Goal: Task Accomplishment & Management: Use online tool/utility

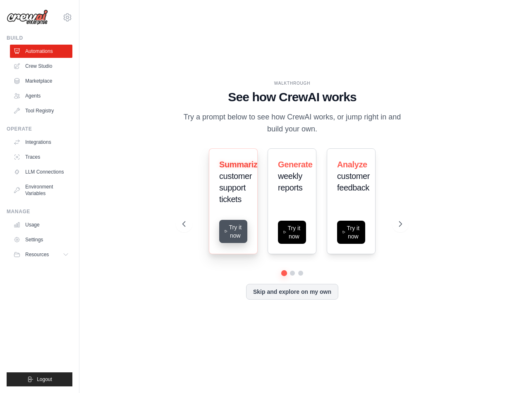
click at [227, 234] on icon at bounding box center [226, 231] width 4 height 7
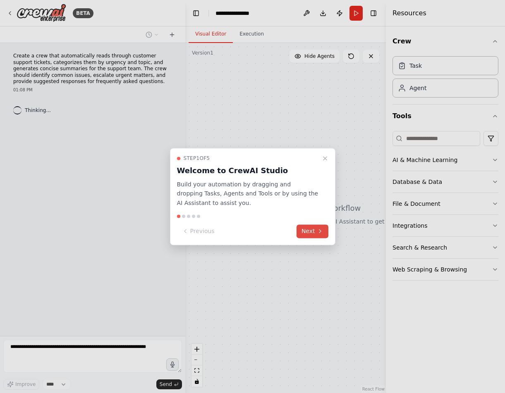
click at [310, 226] on button "Next" at bounding box center [312, 231] width 32 height 14
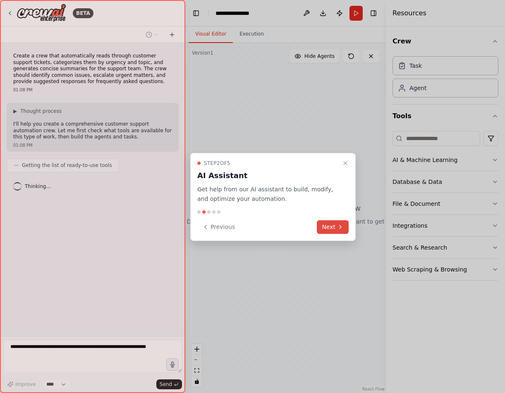
click at [331, 223] on button "Next" at bounding box center [333, 227] width 32 height 14
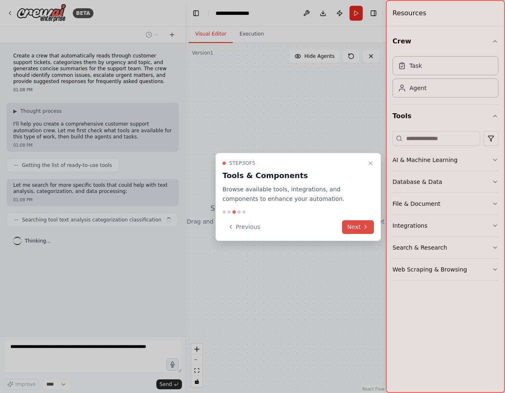
click at [348, 226] on button "Next" at bounding box center [358, 227] width 32 height 14
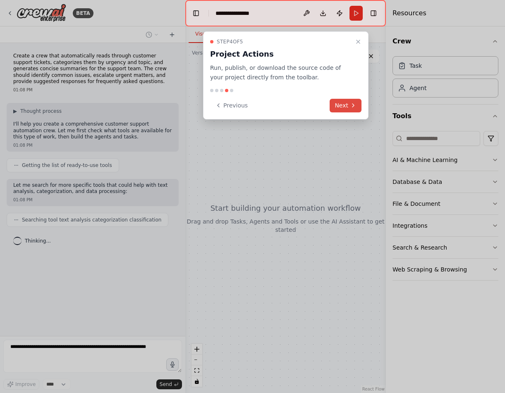
click at [345, 102] on button "Next" at bounding box center [345, 106] width 32 height 14
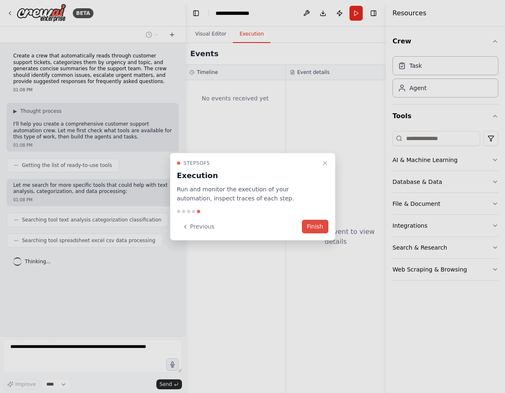
click at [324, 224] on button "Finish" at bounding box center [315, 227] width 26 height 14
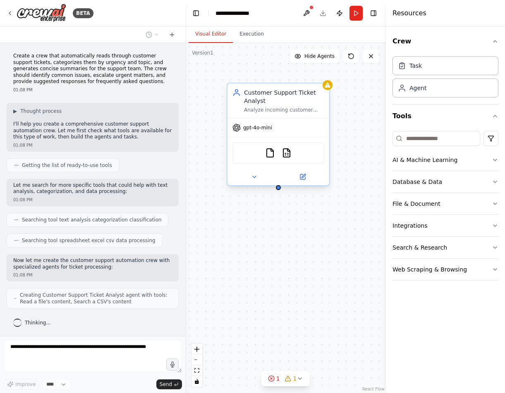
click at [257, 129] on span "gpt-4o-mini" at bounding box center [257, 127] width 29 height 7
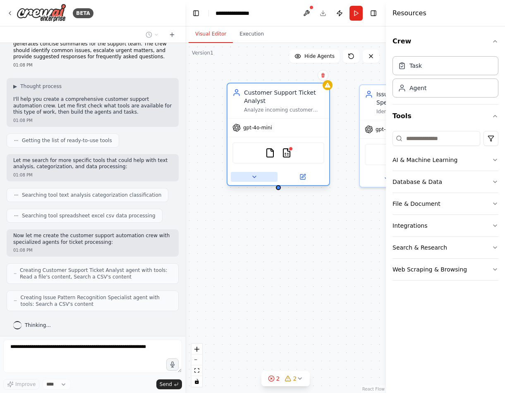
click at [260, 179] on button at bounding box center [254, 177] width 47 height 10
click at [269, 150] on img at bounding box center [270, 153] width 10 height 10
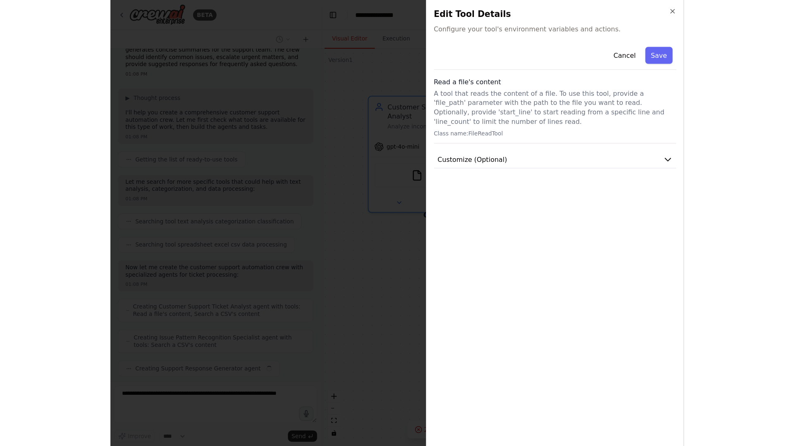
scroll to position [45, 0]
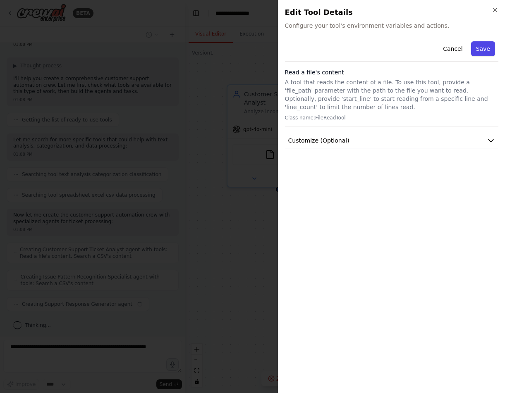
click at [487, 52] on button "Save" at bounding box center [483, 48] width 24 height 15
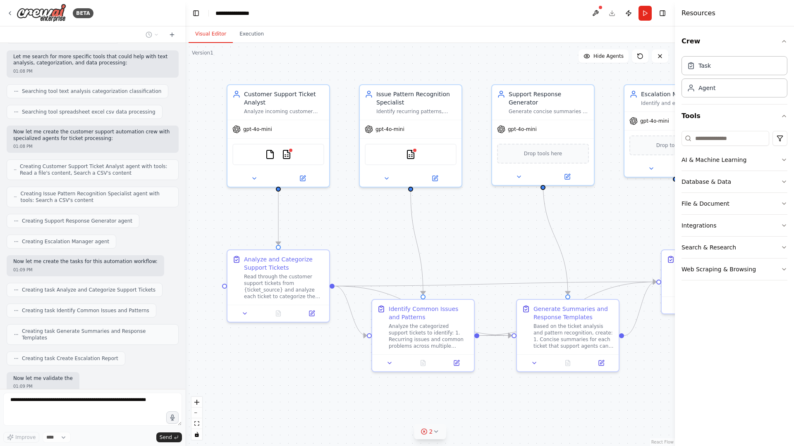
scroll to position [171, 0]
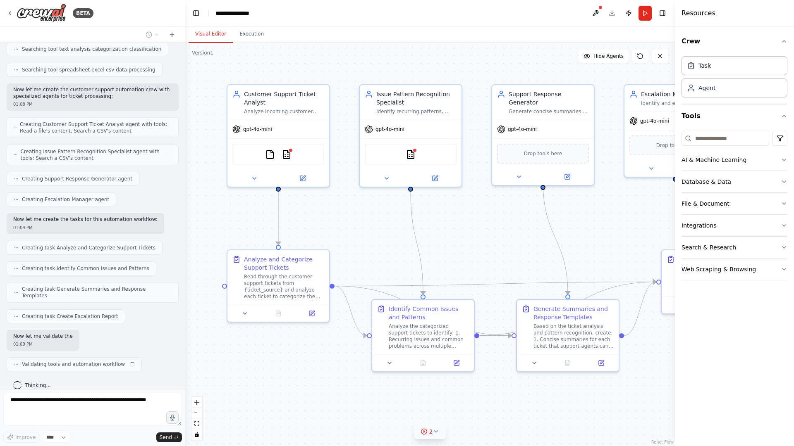
click at [435, 393] on icon at bounding box center [435, 432] width 7 height 7
click at [504, 393] on div ".deletable-edge-delete-btn { width: 20px; height: 20px; border: 0px solid #ffff…" at bounding box center [429, 244] width 489 height 403
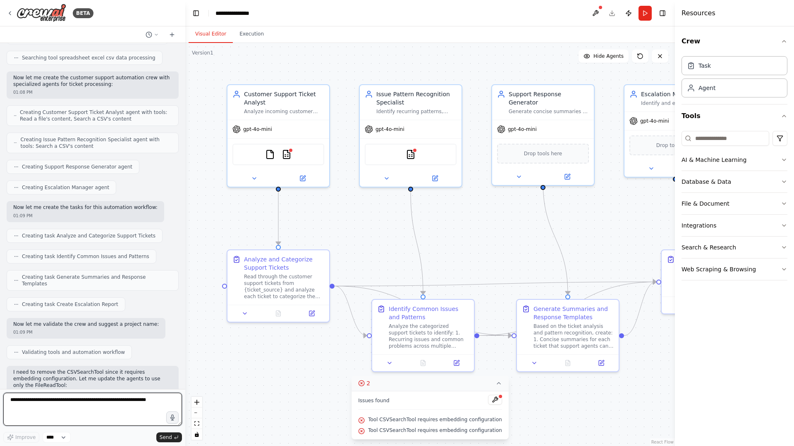
scroll to position [189, 0]
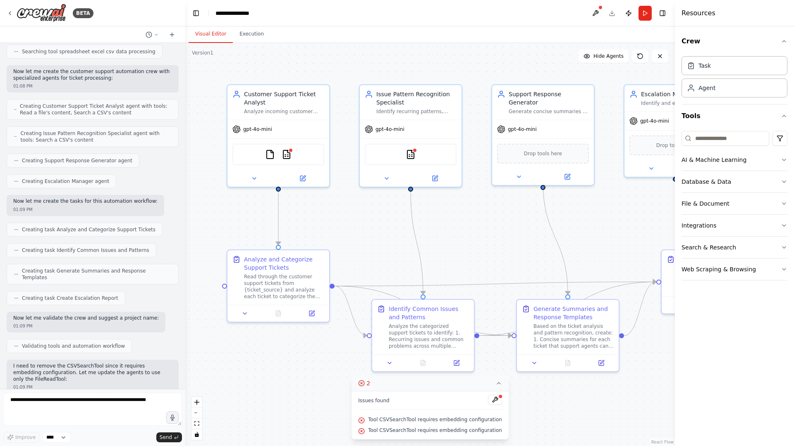
click at [496, 384] on icon at bounding box center [498, 383] width 7 height 7
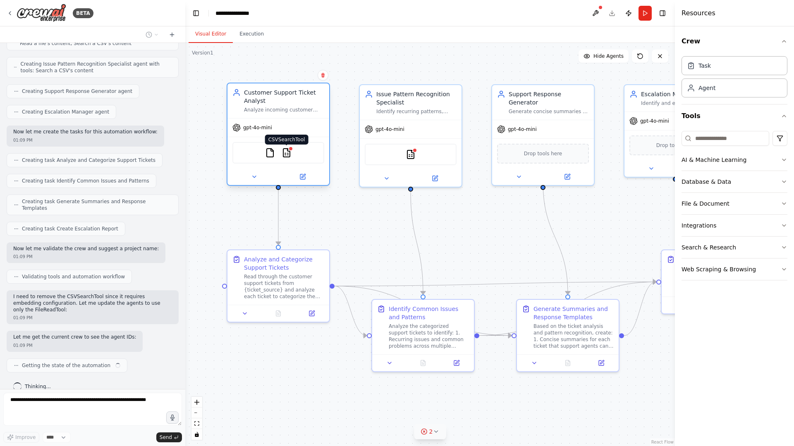
click at [288, 154] on img at bounding box center [286, 153] width 10 height 10
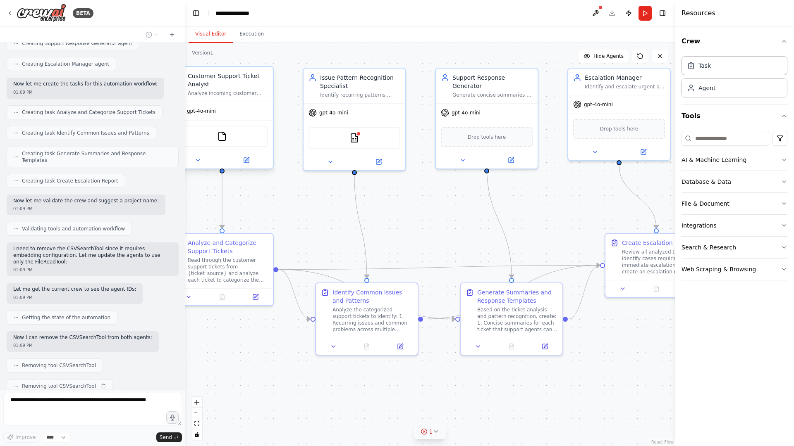
scroll to position [327, 0]
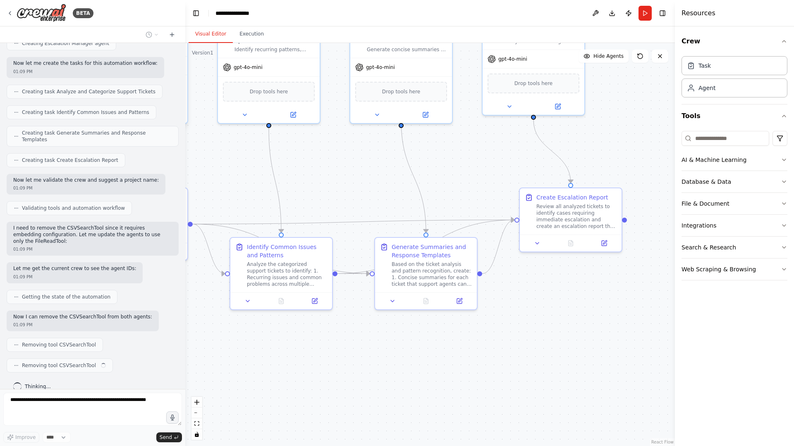
drag, startPoint x: 515, startPoint y: 235, endPoint x: 378, endPoint y: 174, distance: 150.6
click at [376, 173] on div ".deletable-edge-delete-btn { width: 20px; height: 20px; border: 0px solid #ffff…" at bounding box center [429, 244] width 489 height 403
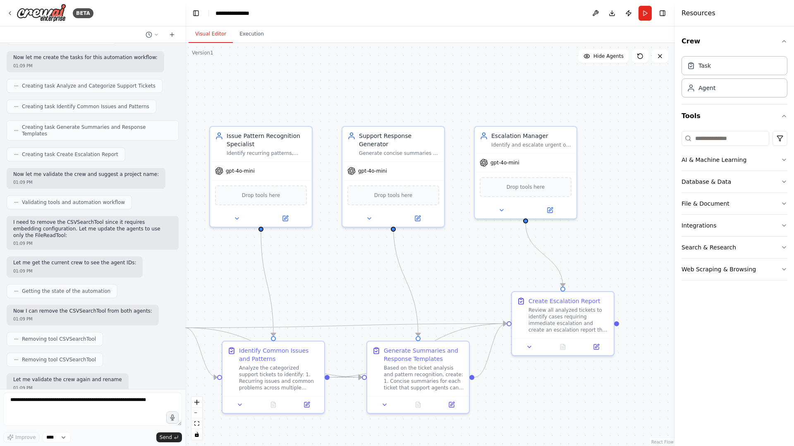
scroll to position [375, 0]
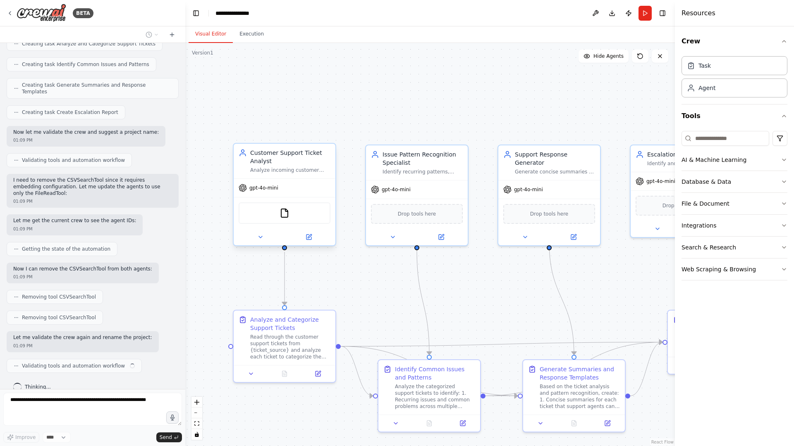
drag, startPoint x: 374, startPoint y: 160, endPoint x: 522, endPoint y: 282, distance: 192.1
click at [504, 282] on div ".deletable-edge-delete-btn { width: 20px; height: 20px; border: 0px solid #ffff…" at bounding box center [429, 244] width 489 height 403
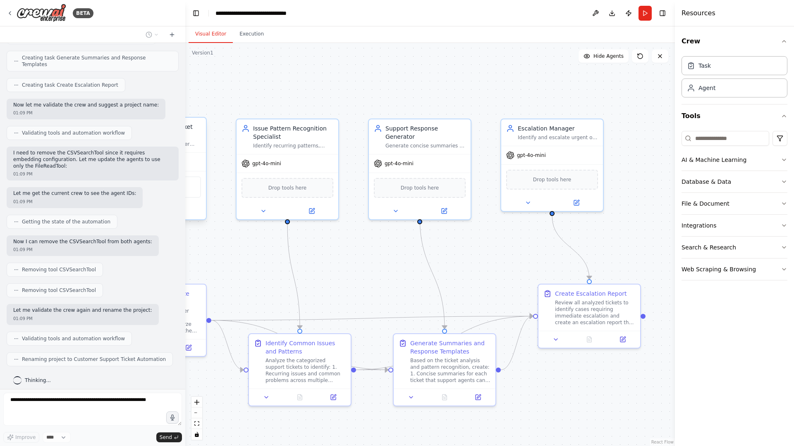
scroll to position [396, 0]
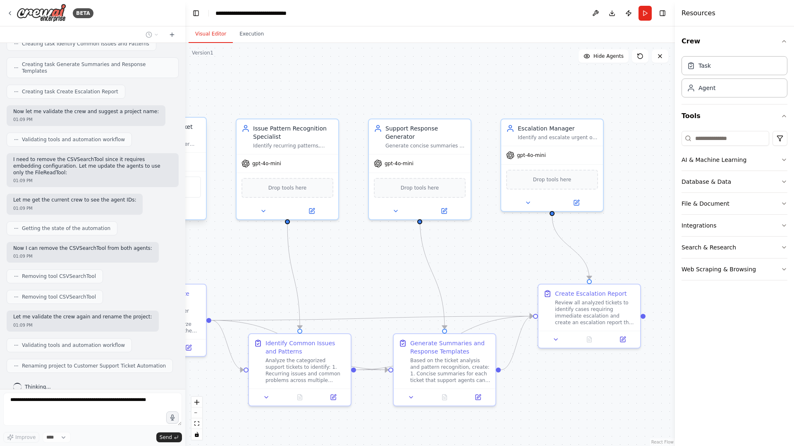
drag, startPoint x: 515, startPoint y: 287, endPoint x: 483, endPoint y: 265, distance: 38.8
click at [391, 262] on div ".deletable-edge-delete-btn { width: 20px; height: 20px; border: 0px solid #ffff…" at bounding box center [429, 244] width 489 height 403
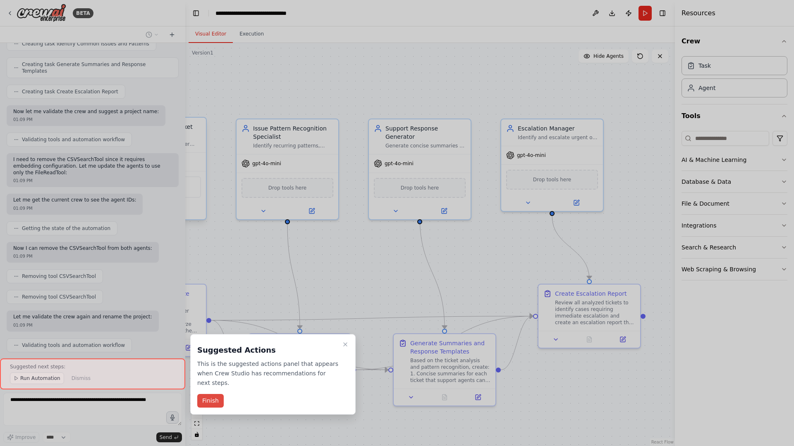
click at [207, 393] on button "Finish" at bounding box center [210, 401] width 26 height 14
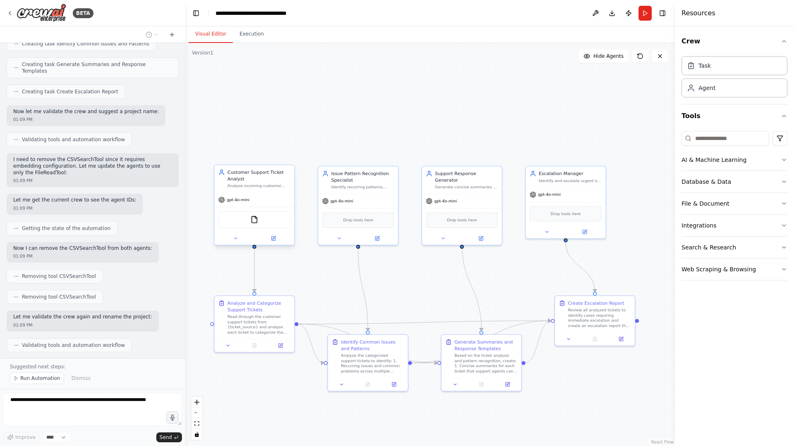
drag, startPoint x: 358, startPoint y: 260, endPoint x: 408, endPoint y: 273, distance: 51.6
click at [408, 273] on div ".deletable-edge-delete-btn { width: 20px; height: 20px; border: 0px solid #ffff…" at bounding box center [429, 244] width 489 height 403
click at [504, 249] on button "Search & Research" at bounding box center [734, 247] width 106 height 21
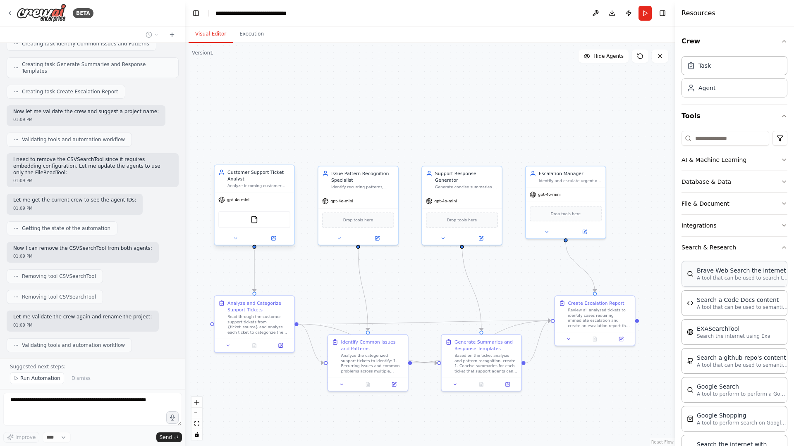
scroll to position [2, 0]
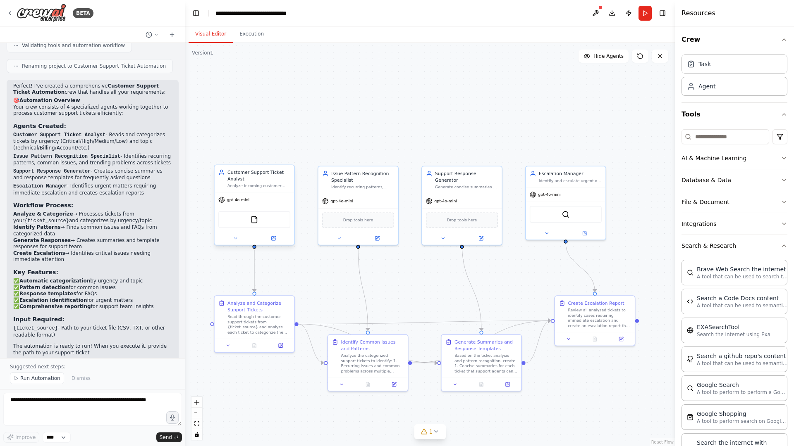
click at [504, 271] on div ".deletable-edge-delete-btn { width: 20px; height: 20px; border: 0px solid #ffff…" at bounding box center [429, 244] width 489 height 403
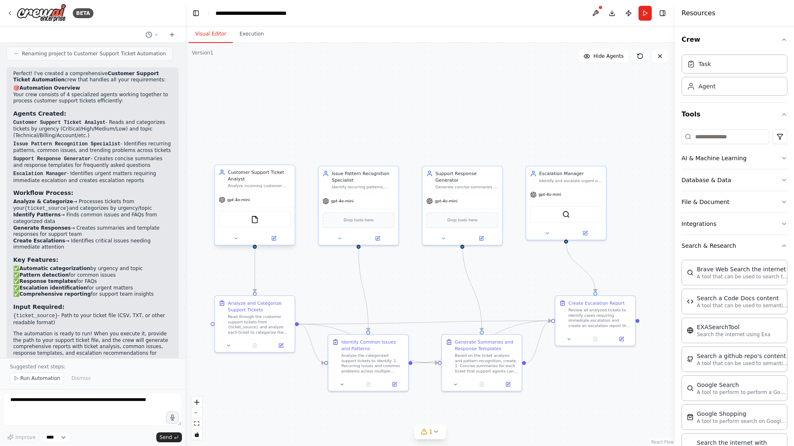
scroll to position [714, 0]
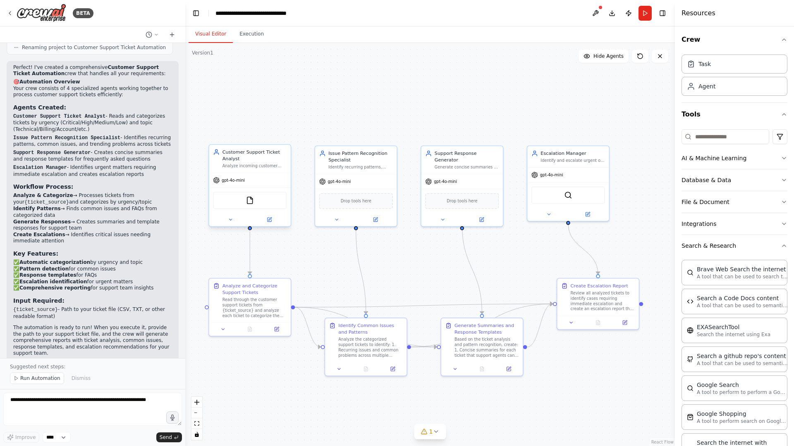
drag, startPoint x: 372, startPoint y: 283, endPoint x: 366, endPoint y: 265, distance: 18.7
click at [366, 265] on div ".deletable-edge-delete-btn { width: 20px; height: 20px; border: 0px solid #ffff…" at bounding box center [429, 244] width 489 height 403
click at [504, 221] on button "Integrations" at bounding box center [734, 223] width 106 height 21
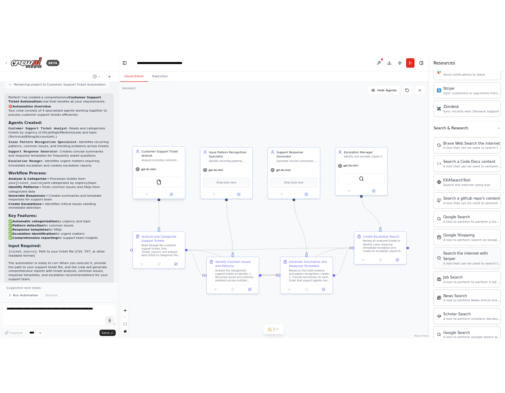
scroll to position [882, 0]
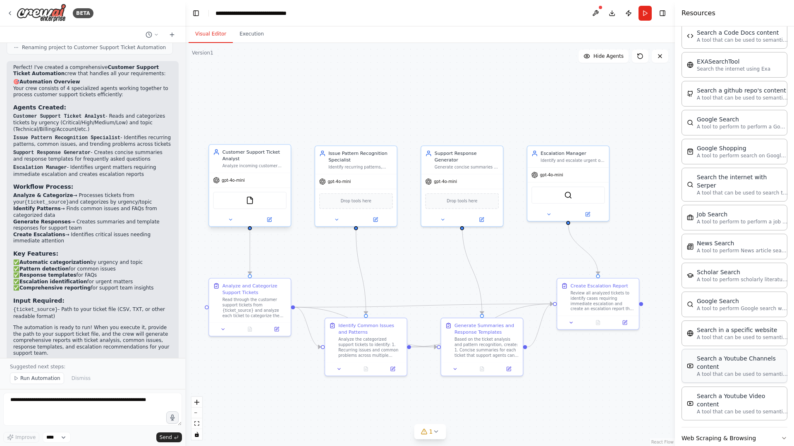
click at [504, 371] on p "A tool that can be used to semantic search a query from a Youtube Channels cont…" at bounding box center [741, 374] width 91 height 7
click at [264, 201] on img at bounding box center [263, 201] width 8 height 8
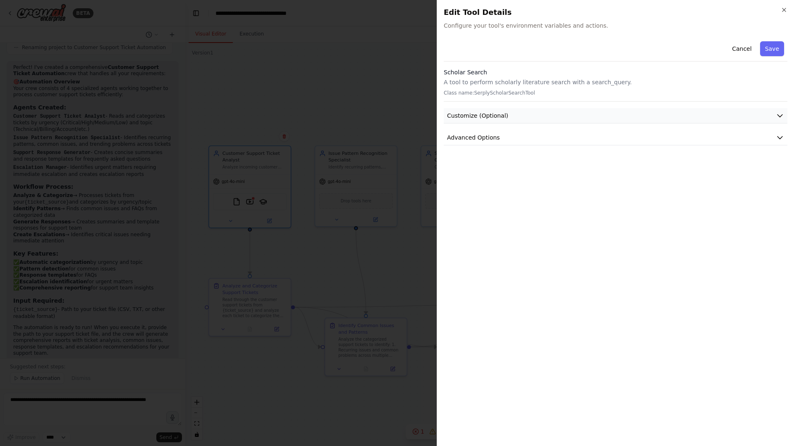
click at [504, 117] on button "Customize (Optional)" at bounding box center [614, 115] width 343 height 15
click at [504, 231] on button "Advanced Options" at bounding box center [614, 223] width 343 height 15
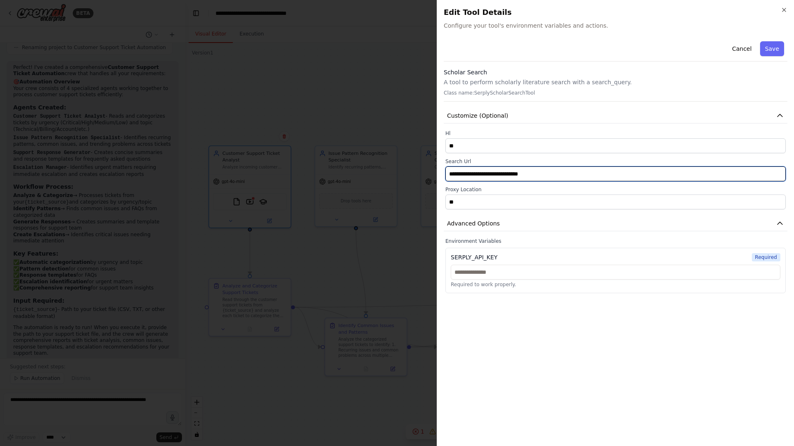
click at [485, 170] on input "**********" at bounding box center [615, 174] width 340 height 15
click at [486, 170] on input "**********" at bounding box center [615, 174] width 340 height 15
drag, startPoint x: 540, startPoint y: 172, endPoint x: 388, endPoint y: 170, distance: 152.1
click at [388, 170] on body "BETA Create a crew that automatically reads through customer support tickets, c…" at bounding box center [397, 223] width 794 height 446
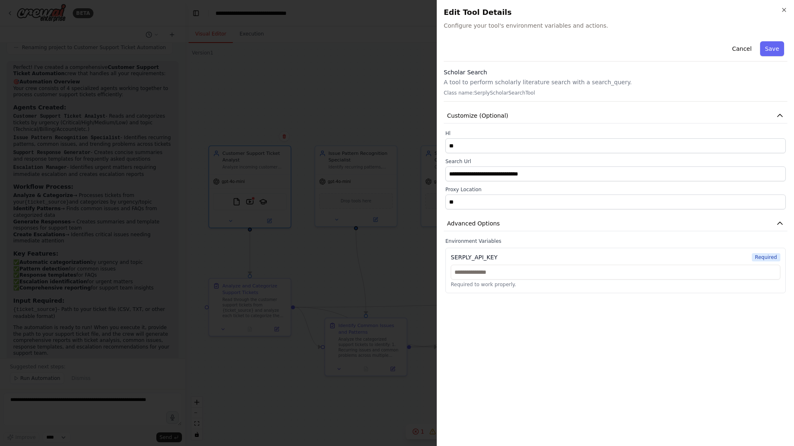
click at [344, 345] on div at bounding box center [397, 223] width 794 height 446
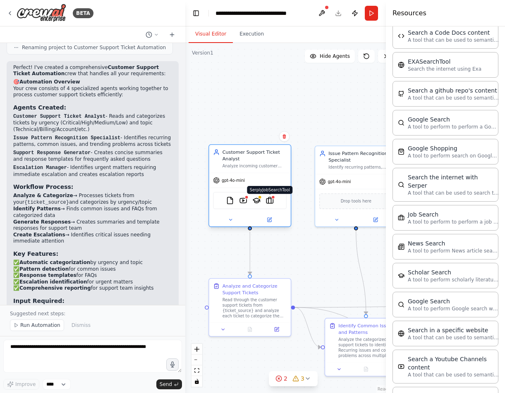
click at [270, 204] on img at bounding box center [270, 201] width 8 height 8
click at [291, 103] on div ".deletable-edge-delete-btn { width: 20px; height: 20px; border: 0px solid #ffff…" at bounding box center [293, 218] width 216 height 350
